Goal: Navigation & Orientation: Find specific page/section

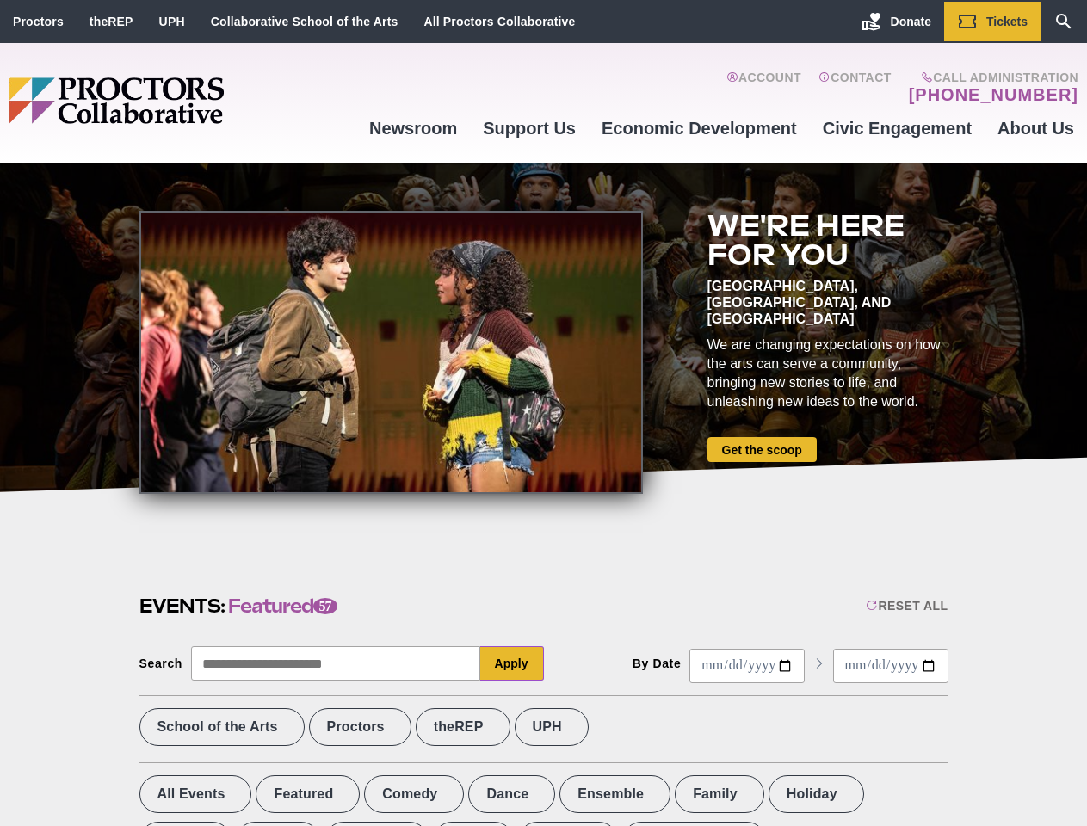
click at [543, 413] on div at bounding box center [390, 352] width 503 height 283
click at [905, 606] on div "Reset All" at bounding box center [906, 606] width 82 height 14
click at [512, 663] on button "Apply" at bounding box center [512, 663] width 64 height 34
